Goal: Transaction & Acquisition: Purchase product/service

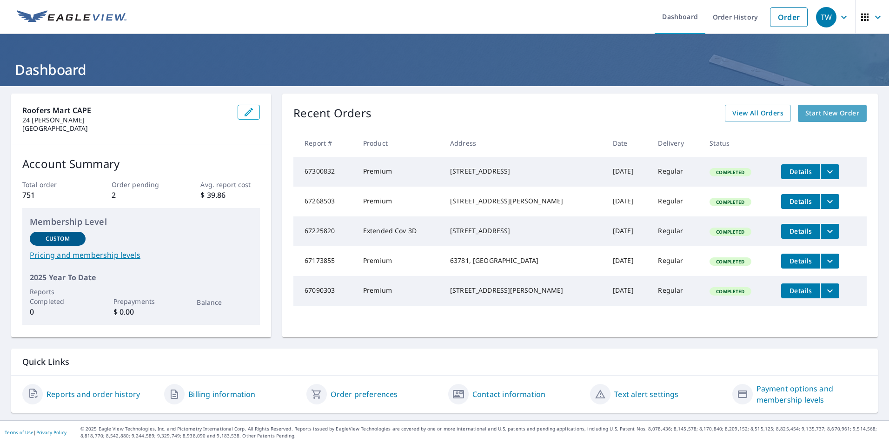
click at [810, 117] on span "Start New Order" at bounding box center [832, 113] width 54 height 12
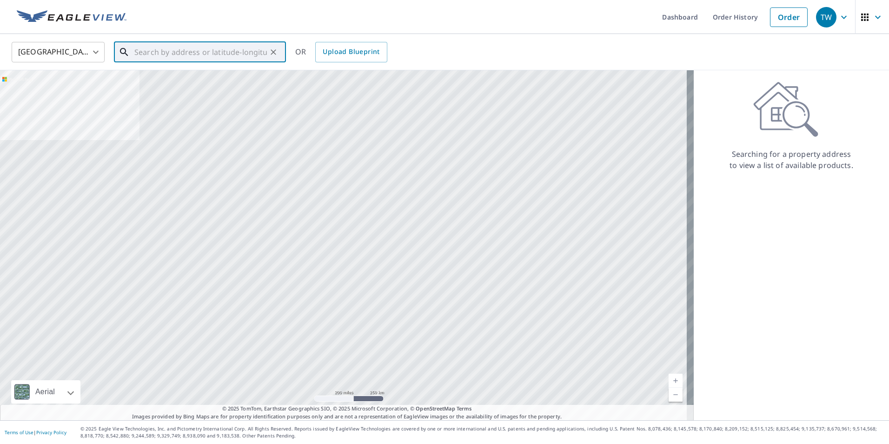
click at [164, 50] on input "text" at bounding box center [200, 52] width 133 height 26
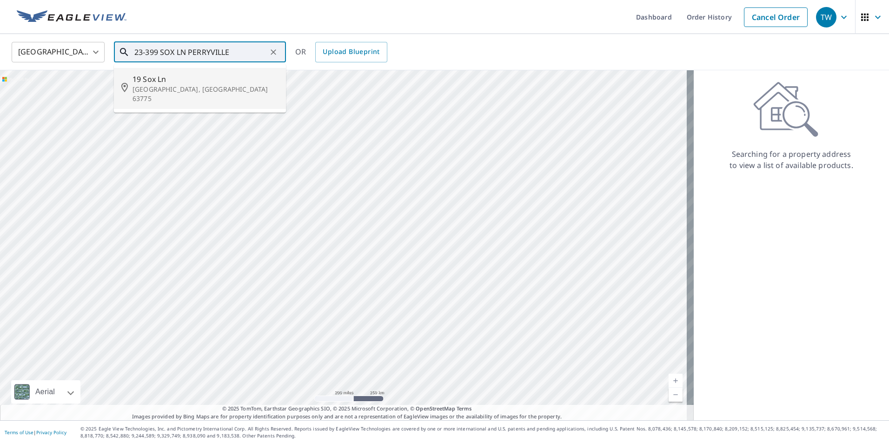
click at [185, 83] on span "19 Sox Ln" at bounding box center [206, 78] width 146 height 11
type input "[STREET_ADDRESS][PERSON_NAME]"
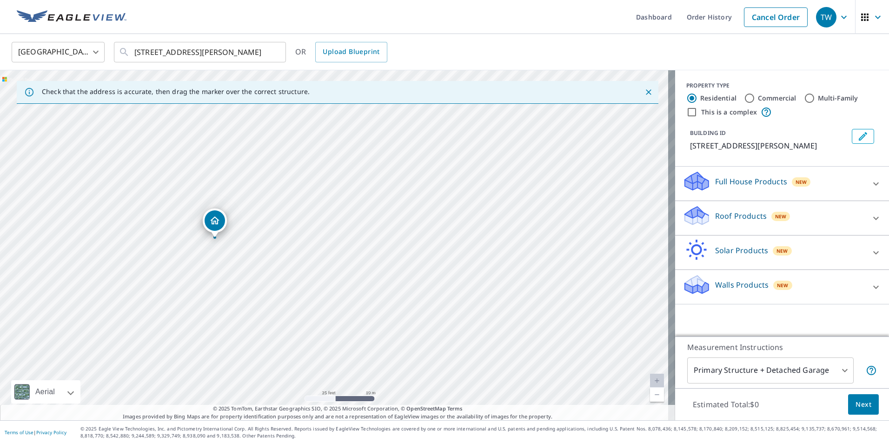
drag, startPoint x: 386, startPoint y: 205, endPoint x: 316, endPoint y: 209, distance: 70.3
click at [316, 209] on div "[STREET_ADDRESS][PERSON_NAME]" at bounding box center [337, 245] width 675 height 350
drag, startPoint x: 217, startPoint y: 218, endPoint x: 194, endPoint y: 203, distance: 27.9
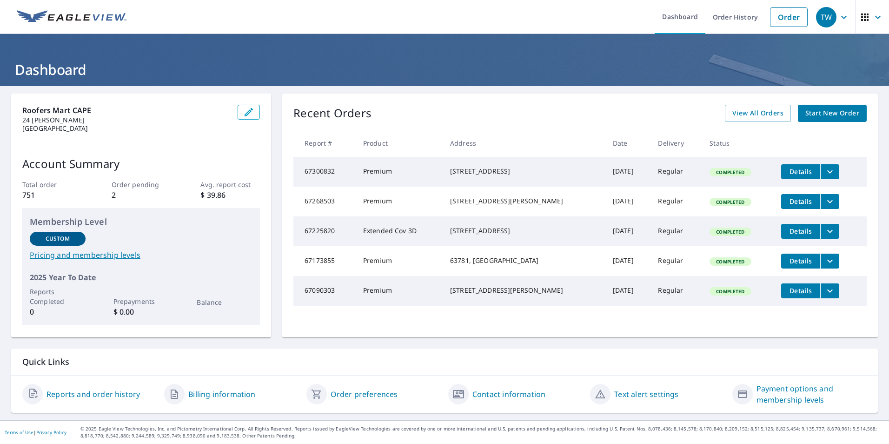
click at [811, 111] on span "Start New Order" at bounding box center [832, 113] width 54 height 12
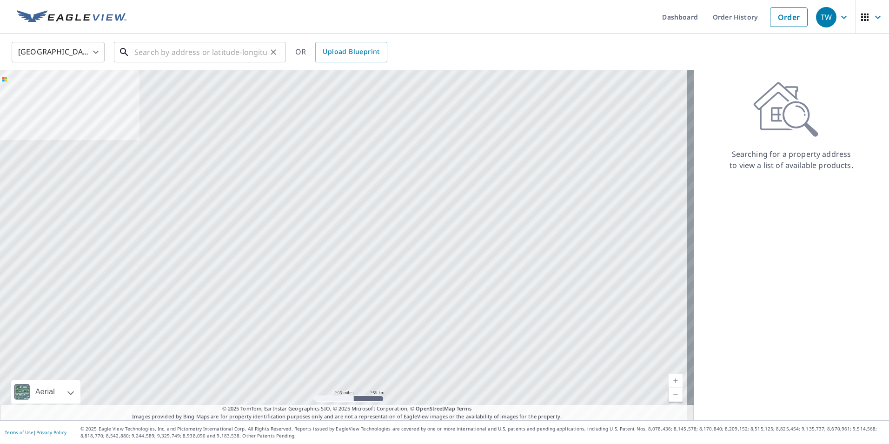
click at [175, 55] on input "text" at bounding box center [200, 52] width 133 height 26
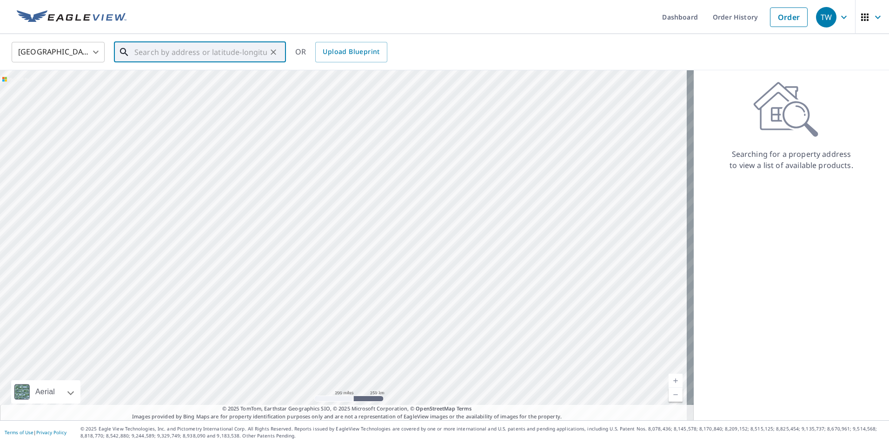
paste input "37.665397965222205, -89.9605400012582"
type input "37.665397965222205, -89.9605400012582"
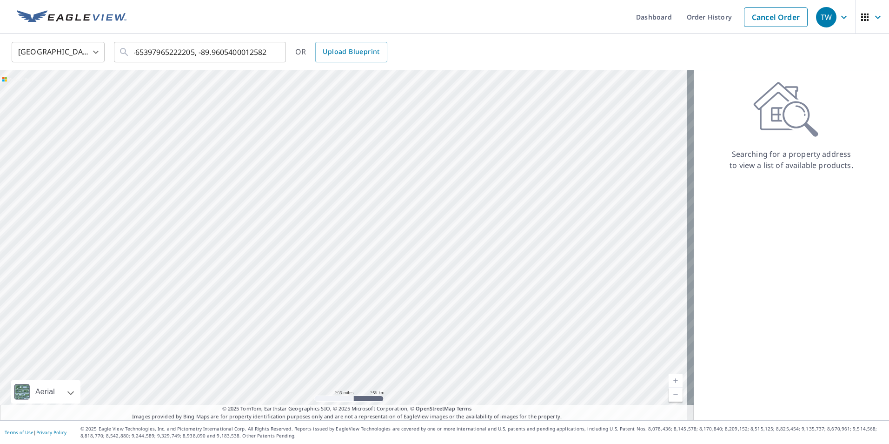
scroll to position [0, 0]
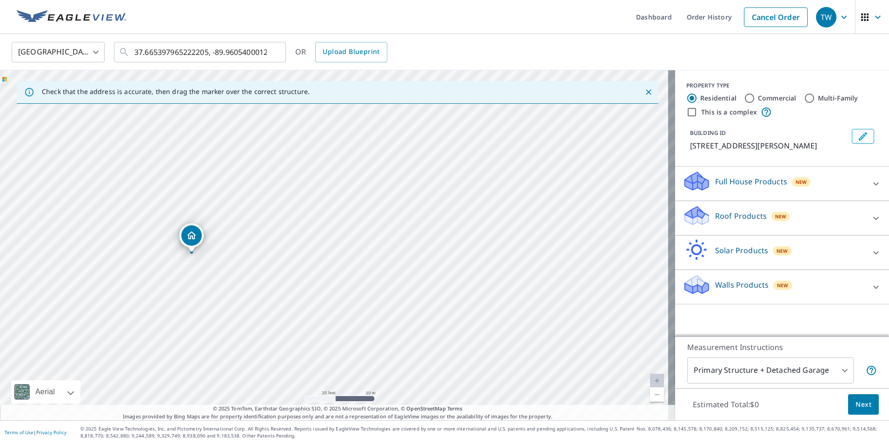
drag, startPoint x: 339, startPoint y: 146, endPoint x: 272, endPoint y: 350, distance: 215.0
click at [272, 350] on div "14 Sox Ln Perryville, MO 63775" at bounding box center [337, 245] width 675 height 350
drag, startPoint x: 237, startPoint y: 300, endPoint x: 314, endPoint y: 192, distance: 133.7
click at [314, 192] on div "14 Sox Ln Perryville, MO 63775" at bounding box center [337, 245] width 675 height 350
drag, startPoint x: 405, startPoint y: 209, endPoint x: 379, endPoint y: 192, distance: 31.9
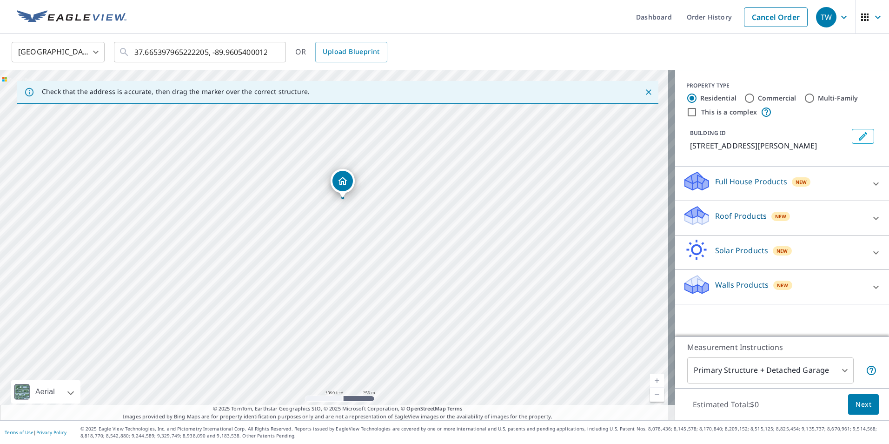
click at [379, 192] on div "14 Sox Ln Perryville, MO 63775" at bounding box center [337, 245] width 675 height 350
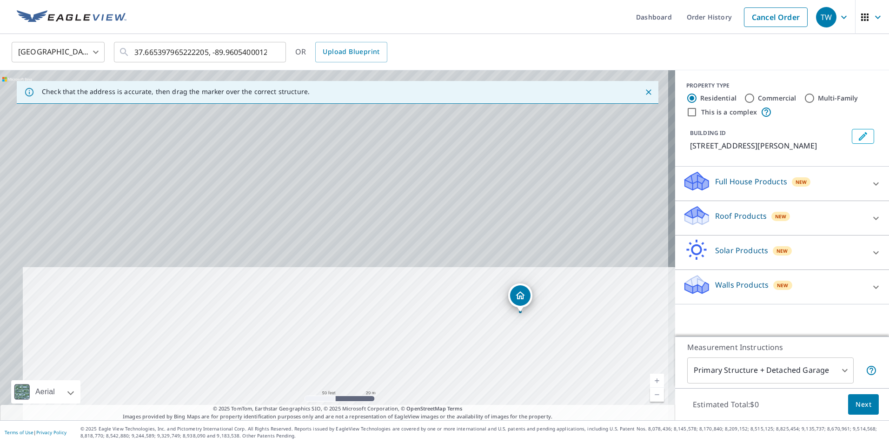
drag, startPoint x: 385, startPoint y: 232, endPoint x: 400, endPoint y: 401, distance: 169.1
click at [400, 401] on div "14 Sox Ln Perryville, MO 63775" at bounding box center [337, 245] width 675 height 350
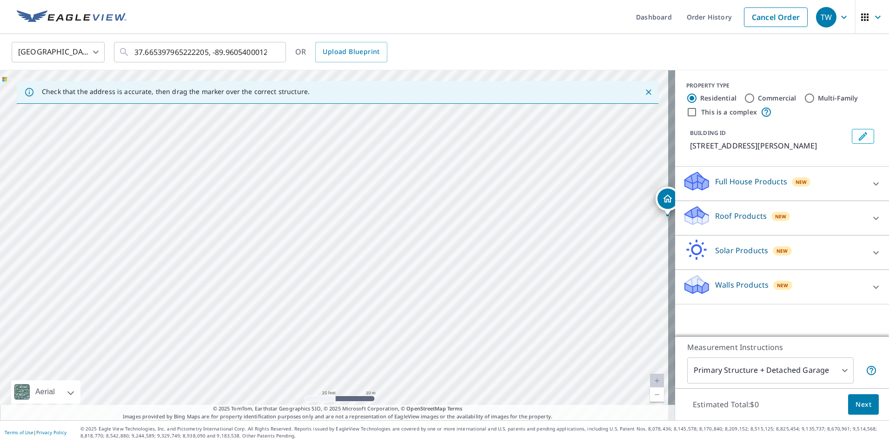
drag, startPoint x: 426, startPoint y: 328, endPoint x: 440, endPoint y: 295, distance: 36.1
click at [439, 296] on div "14 Sox Ln Perryville, MO 63775" at bounding box center [337, 245] width 675 height 350
drag, startPoint x: 455, startPoint y: 280, endPoint x: 312, endPoint y: 275, distance: 142.4
click at [309, 281] on div "14 Sox Ln Perryville, MO 63775" at bounding box center [337, 245] width 675 height 350
drag, startPoint x: 423, startPoint y: 313, endPoint x: 410, endPoint y: 268, distance: 46.9
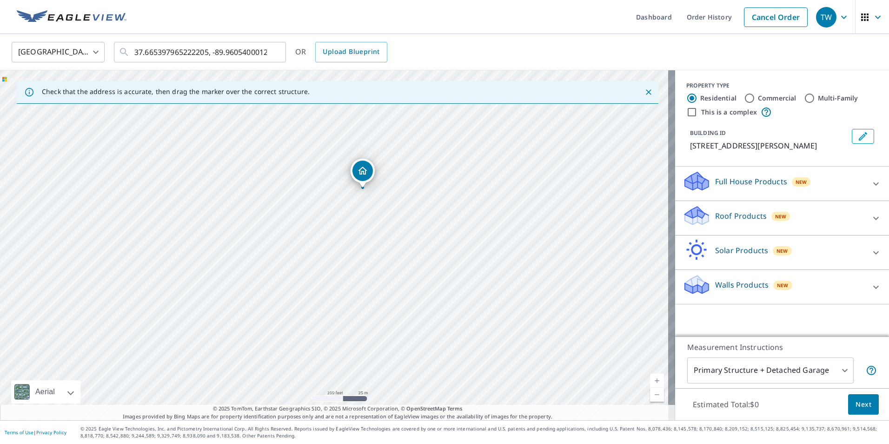
click at [410, 268] on div "14 Sox Ln Perryville, MO 63775" at bounding box center [337, 245] width 675 height 350
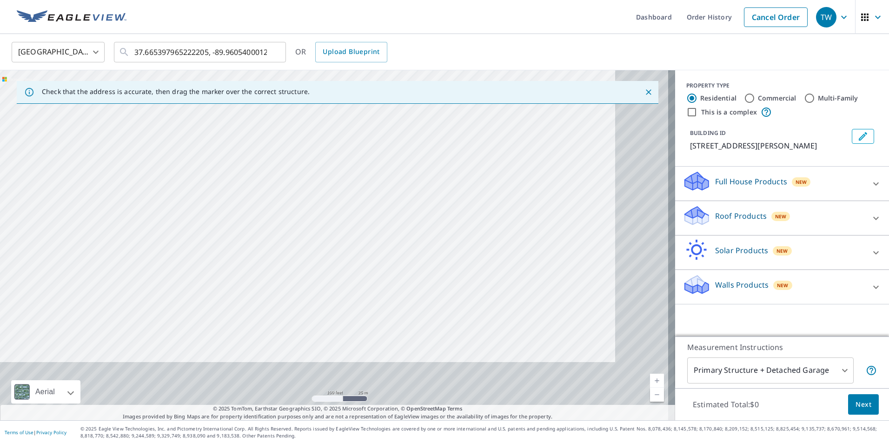
drag, startPoint x: 446, startPoint y: 220, endPoint x: 341, endPoint y: 97, distance: 161.6
click at [341, 97] on div "Check that the address is accurate, then drag the marker over the correct struc…" at bounding box center [337, 245] width 675 height 350
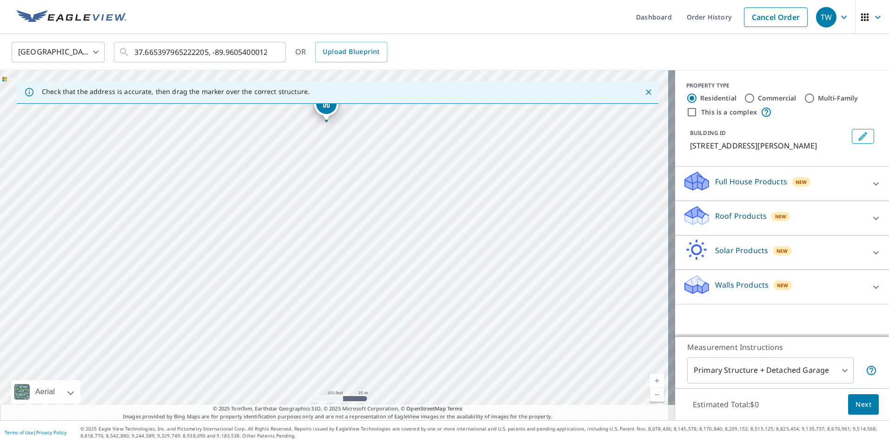
click at [451, 246] on div "14 Sox Ln Perryville, MO 63775" at bounding box center [337, 245] width 675 height 350
click at [365, 306] on div "14 Sox Ln Perryville, MO 63775" at bounding box center [337, 245] width 675 height 350
click at [272, 54] on icon "Clear" at bounding box center [273, 51] width 9 height 9
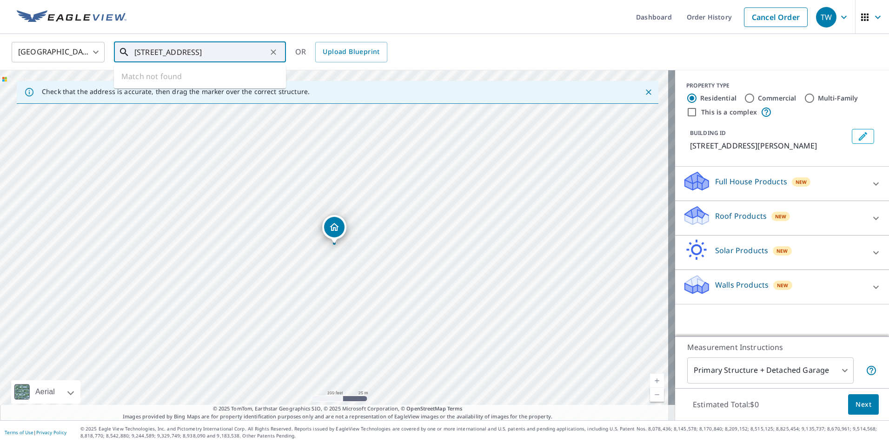
type input "399 sox lane perryville, mo"
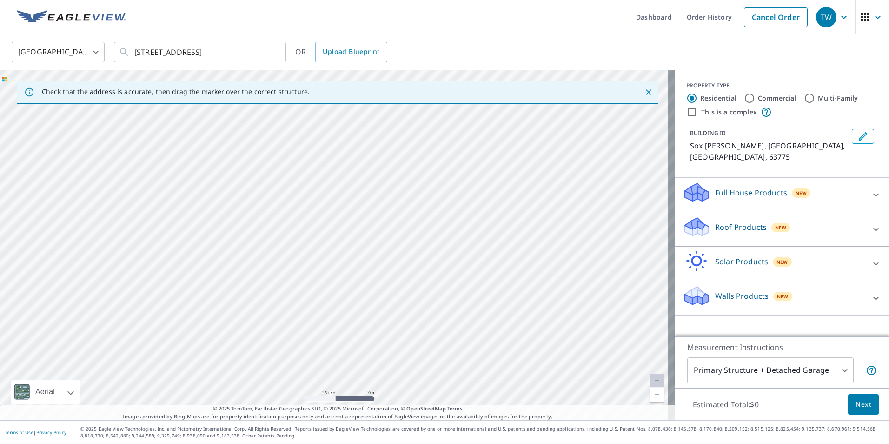
drag, startPoint x: 294, startPoint y: 279, endPoint x: 434, endPoint y: 106, distance: 222.2
click at [434, 106] on div "Sox Ln Perryville, MO 63775" at bounding box center [337, 245] width 675 height 350
drag, startPoint x: 223, startPoint y: 260, endPoint x: 16, endPoint y: 380, distance: 238.8
click at [25, 377] on div "Sox Ln Perryville, MO 63775" at bounding box center [337, 245] width 675 height 350
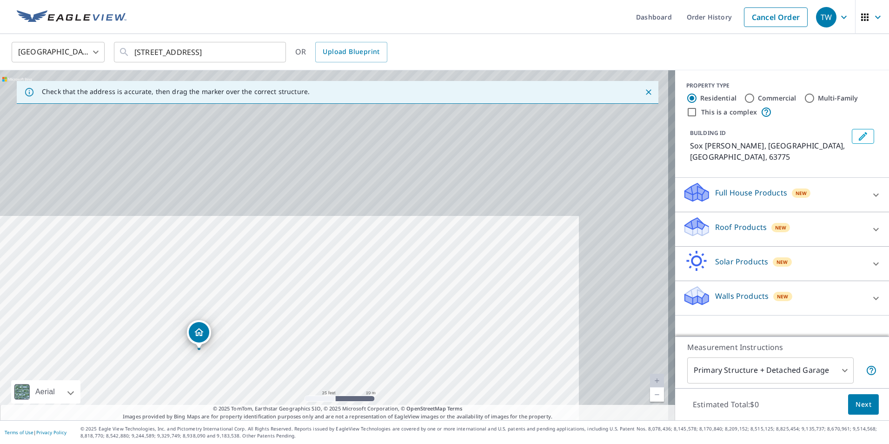
drag, startPoint x: 200, startPoint y: 291, endPoint x: 120, endPoint y: 443, distance: 172.0
click at [115, 443] on html "TW TW Dashboard Order History Cancel Order TW United States US ​ 399 sox lane p…" at bounding box center [444, 222] width 889 height 444
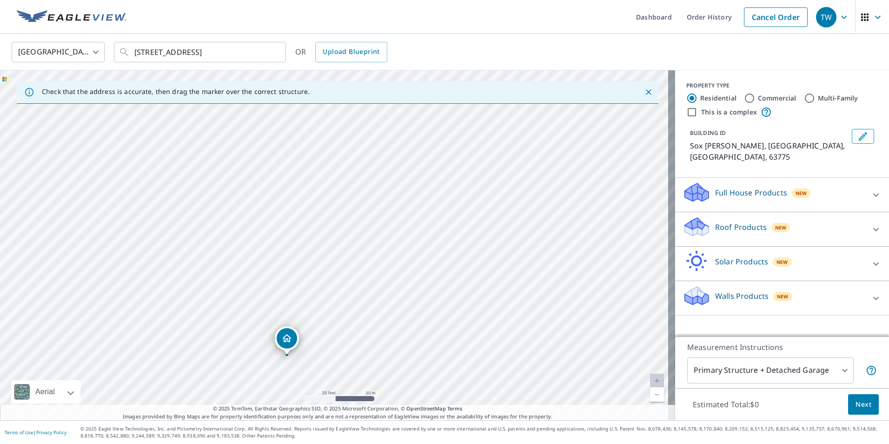
click at [234, 386] on div "Sox Ln Perryville, MO 63775" at bounding box center [337, 245] width 675 height 350
drag, startPoint x: 381, startPoint y: 187, endPoint x: 298, endPoint y: 444, distance: 270.4
click at [298, 443] on html "TW TW Dashboard Order History Cancel Order TW United States US ​ 399 sox lane p…" at bounding box center [444, 222] width 889 height 444
click at [350, 270] on div "Sox Ln Perryville, MO 63775" at bounding box center [337, 245] width 675 height 350
drag, startPoint x: 437, startPoint y: 220, endPoint x: 272, endPoint y: 467, distance: 297.0
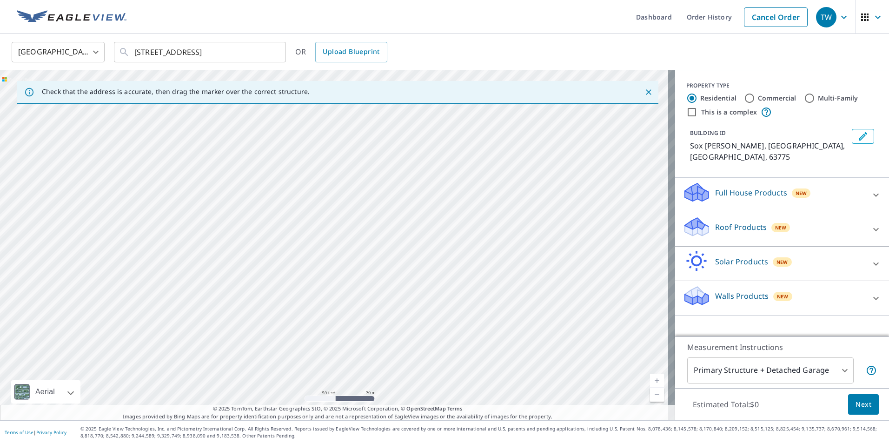
click at [272, 443] on html "TW TW Dashboard Order History Cancel Order TW United States US ​ 399 sox lane p…" at bounding box center [444, 222] width 889 height 444
click at [352, 333] on div "Sox Ln Perryville, MO 63775" at bounding box center [337, 245] width 675 height 350
drag, startPoint x: 496, startPoint y: 206, endPoint x: 270, endPoint y: 466, distance: 345.4
click at [270, 443] on html "TW TW Dashboard Order History Cancel Order TW United States US ​ 399 sox lane p…" at bounding box center [444, 222] width 889 height 444
click at [292, 405] on span "© 2025 TomTom, Earthstar Geographics SIO, © 2025 Microsoft Corporation, © OpenS…" at bounding box center [338, 409] width 250 height 8
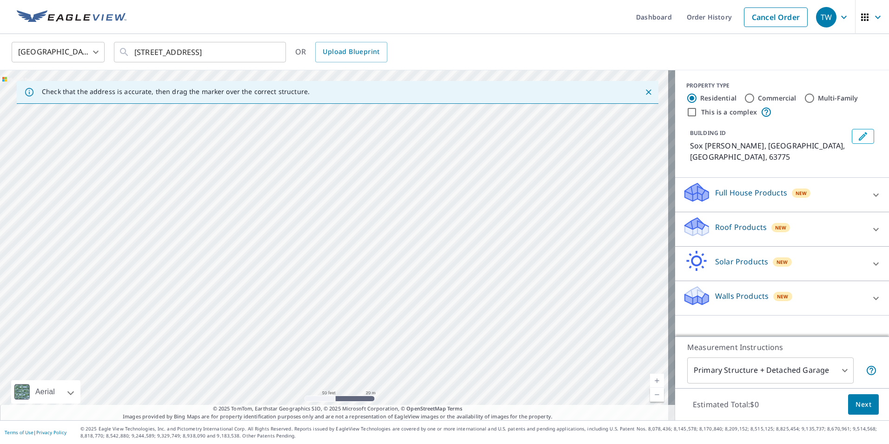
click at [458, 297] on div "Sox Ln Perryville, MO 63775" at bounding box center [337, 245] width 675 height 350
drag, startPoint x: 567, startPoint y: 265, endPoint x: 448, endPoint y: 271, distance: 119.2
click at [448, 271] on div "Sox Ln Perryville, MO 63775" at bounding box center [337, 245] width 675 height 350
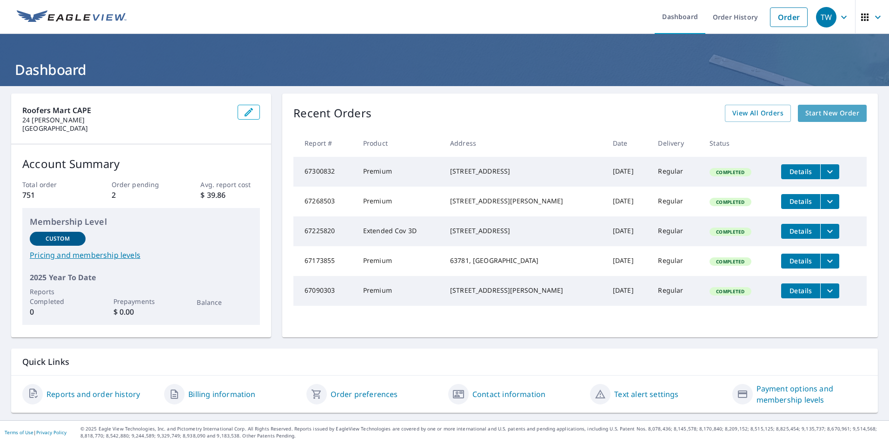
click at [828, 114] on span "Start New Order" at bounding box center [832, 113] width 54 height 12
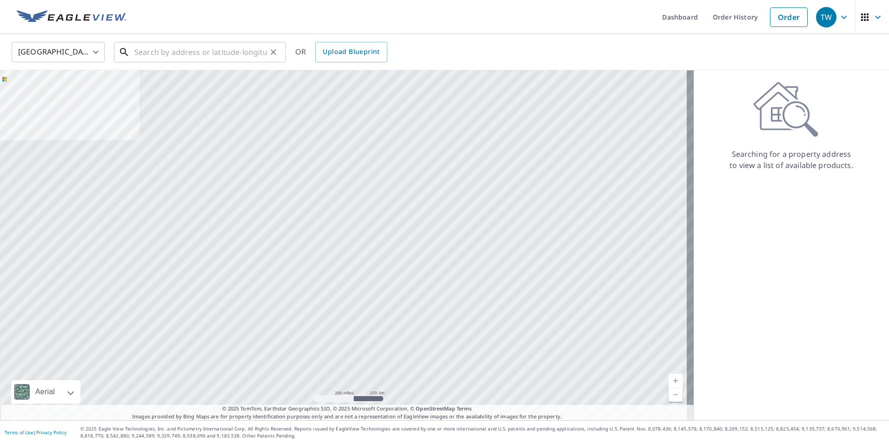
click at [226, 53] on input "text" at bounding box center [200, 52] width 133 height 26
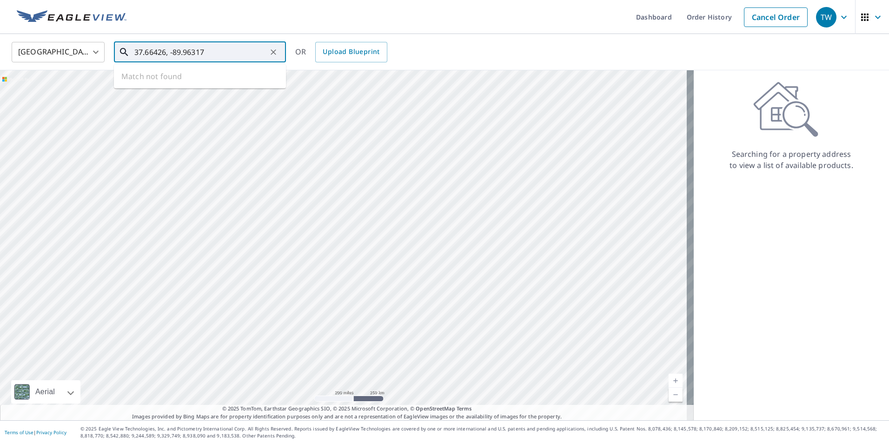
type input "37.66426, -89.96317"
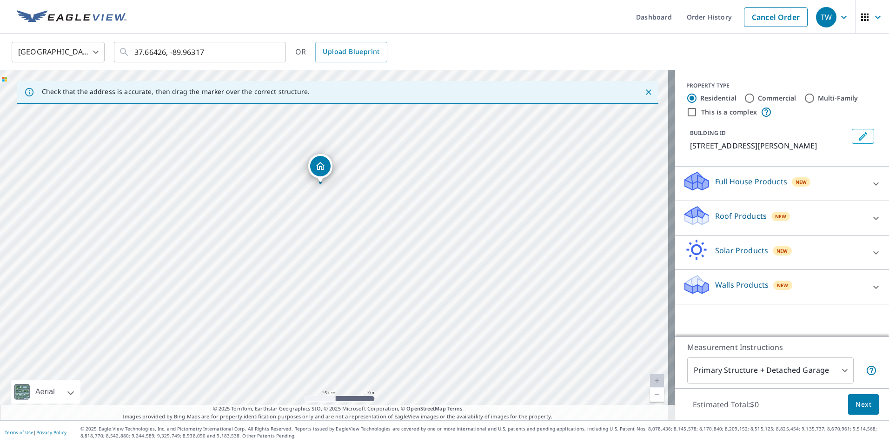
drag, startPoint x: 321, startPoint y: 174, endPoint x: 320, endPoint y: 166, distance: 8.5
click at [729, 217] on p "Roof Products" at bounding box center [741, 215] width 52 height 11
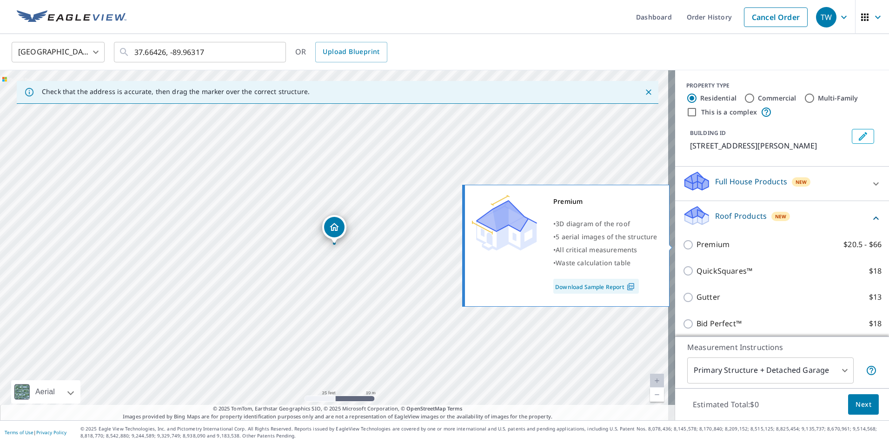
click at [712, 244] on p "Premium" at bounding box center [713, 245] width 33 height 12
click at [697, 244] on input "Premium $20.5 - $66" at bounding box center [690, 244] width 14 height 11
checkbox input "true"
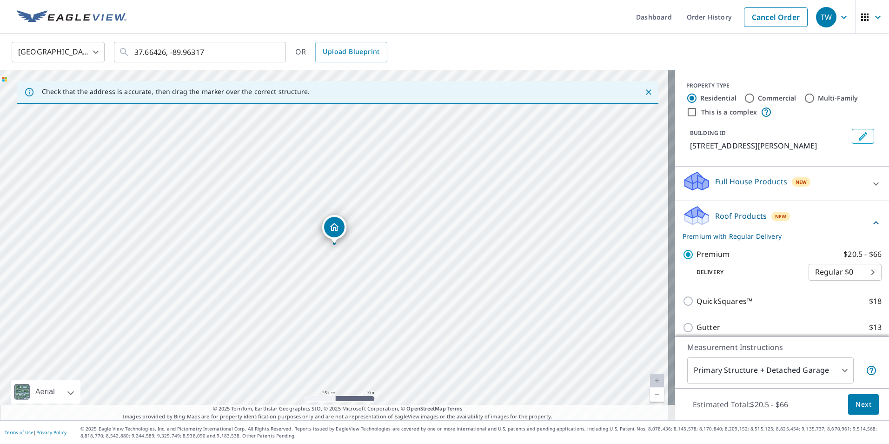
click at [802, 373] on body "TW TW Dashboard Order History Cancel Order TW United States US ​ 37.66426, -89.…" at bounding box center [444, 222] width 889 height 444
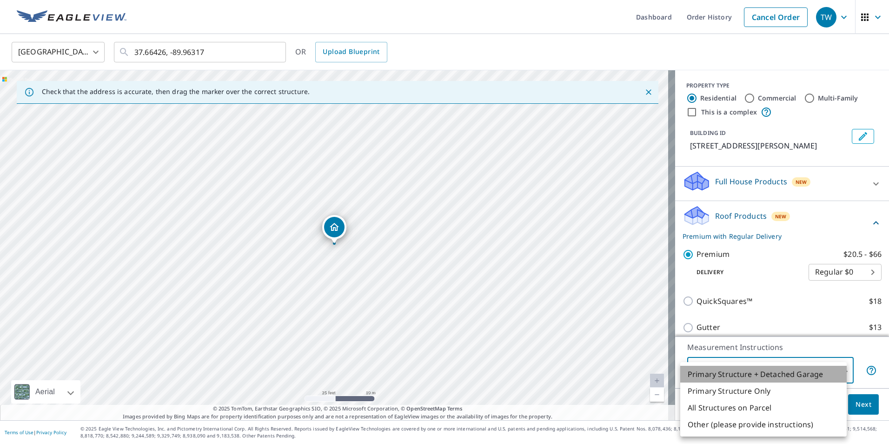
click at [791, 372] on li "Primary Structure + Detached Garage" at bounding box center [763, 373] width 166 height 17
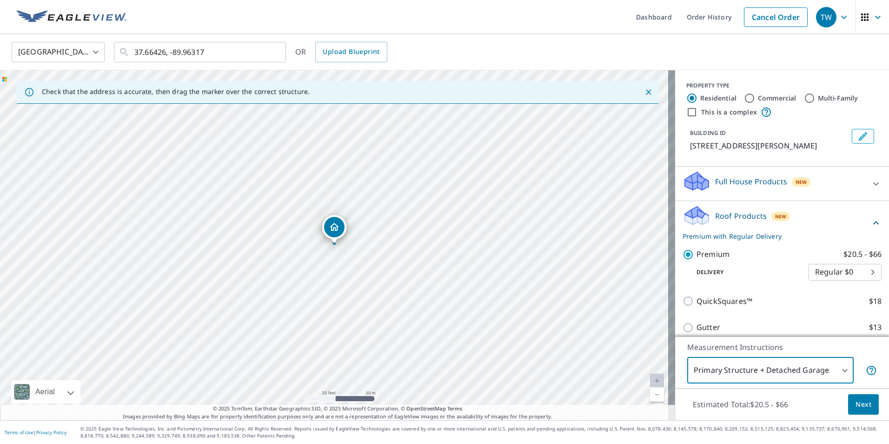
click at [856, 404] on span "Next" at bounding box center [864, 405] width 16 height 12
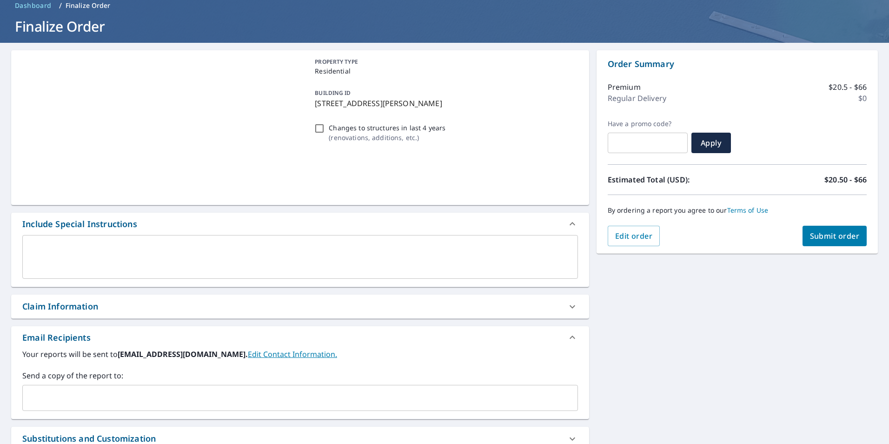
scroll to position [93, 0]
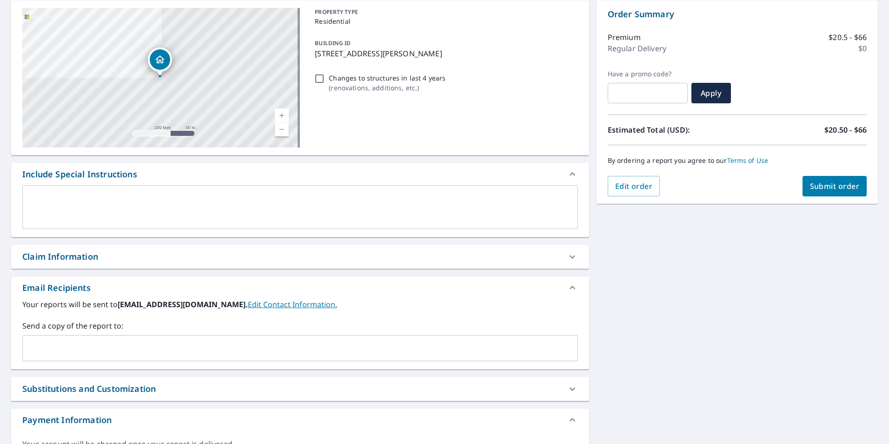
click at [157, 253] on div "Claim Information" at bounding box center [291, 256] width 539 height 13
checkbox input "true"
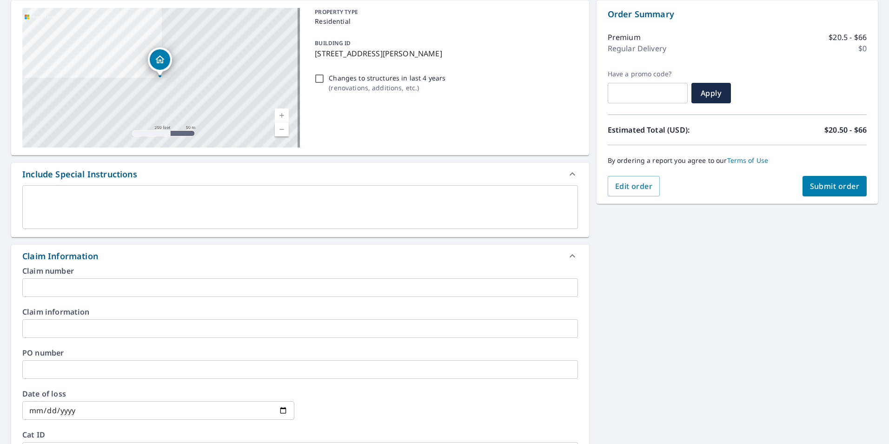
click at [109, 320] on input "text" at bounding box center [300, 328] width 556 height 19
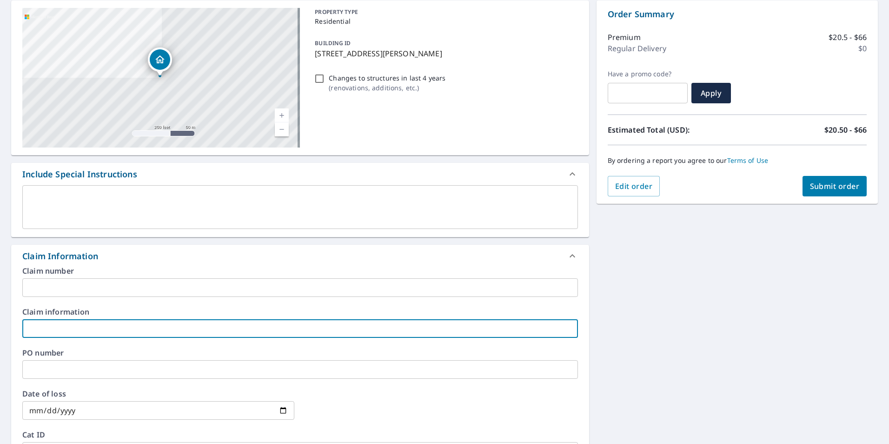
type input "DANIELS ROOFING - 6578"
checkbox input "true"
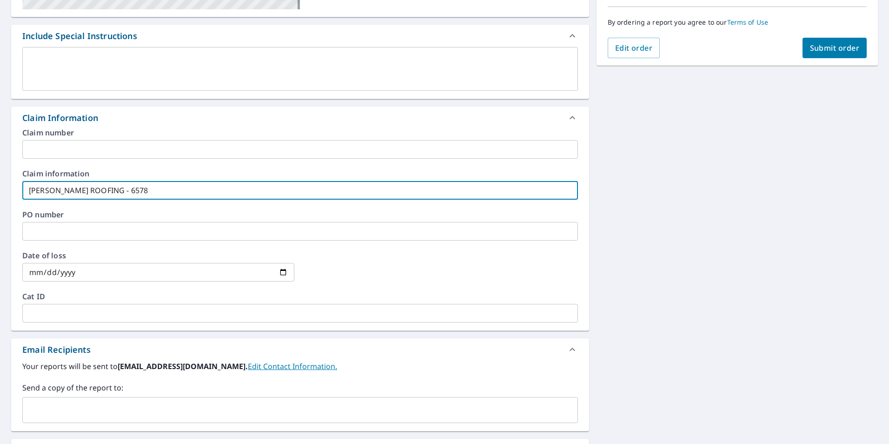
scroll to position [325, 0]
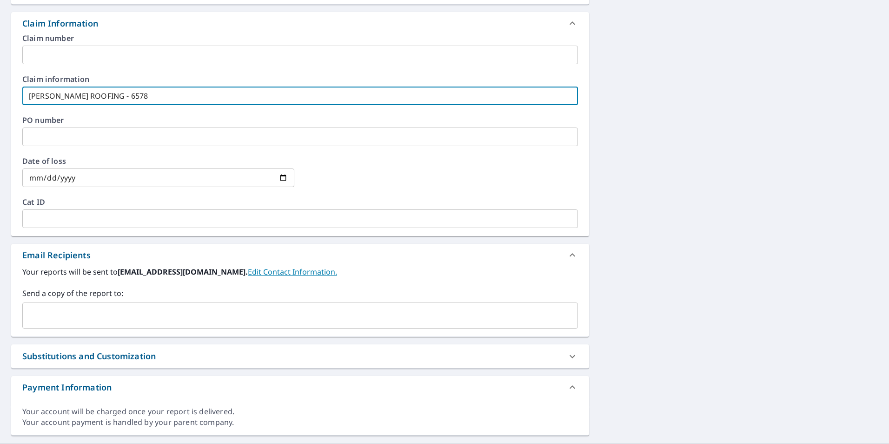
click at [146, 307] on input "text" at bounding box center [293, 315] width 533 height 18
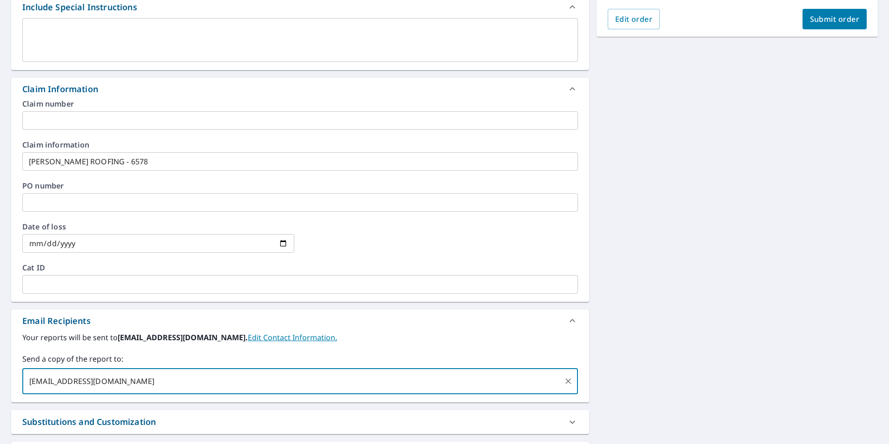
scroll to position [69, 0]
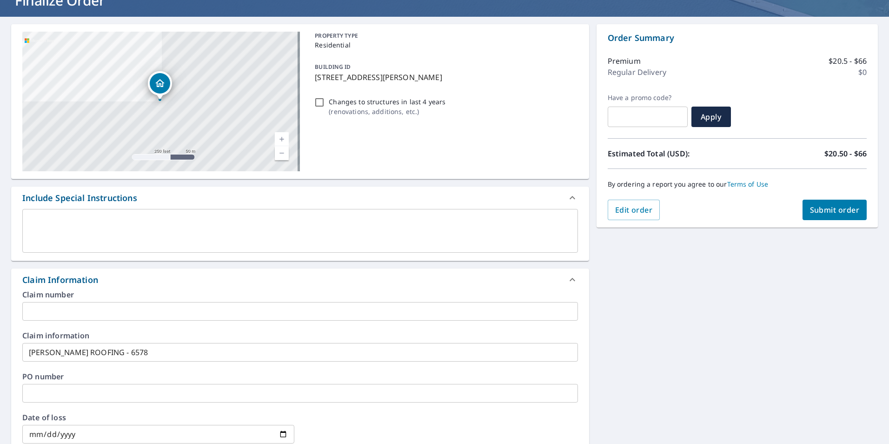
type input "jkeen@roofersmartinc.com"
click at [818, 218] on button "Submit order" at bounding box center [835, 209] width 65 height 20
checkbox input "true"
